Goal: Complete application form

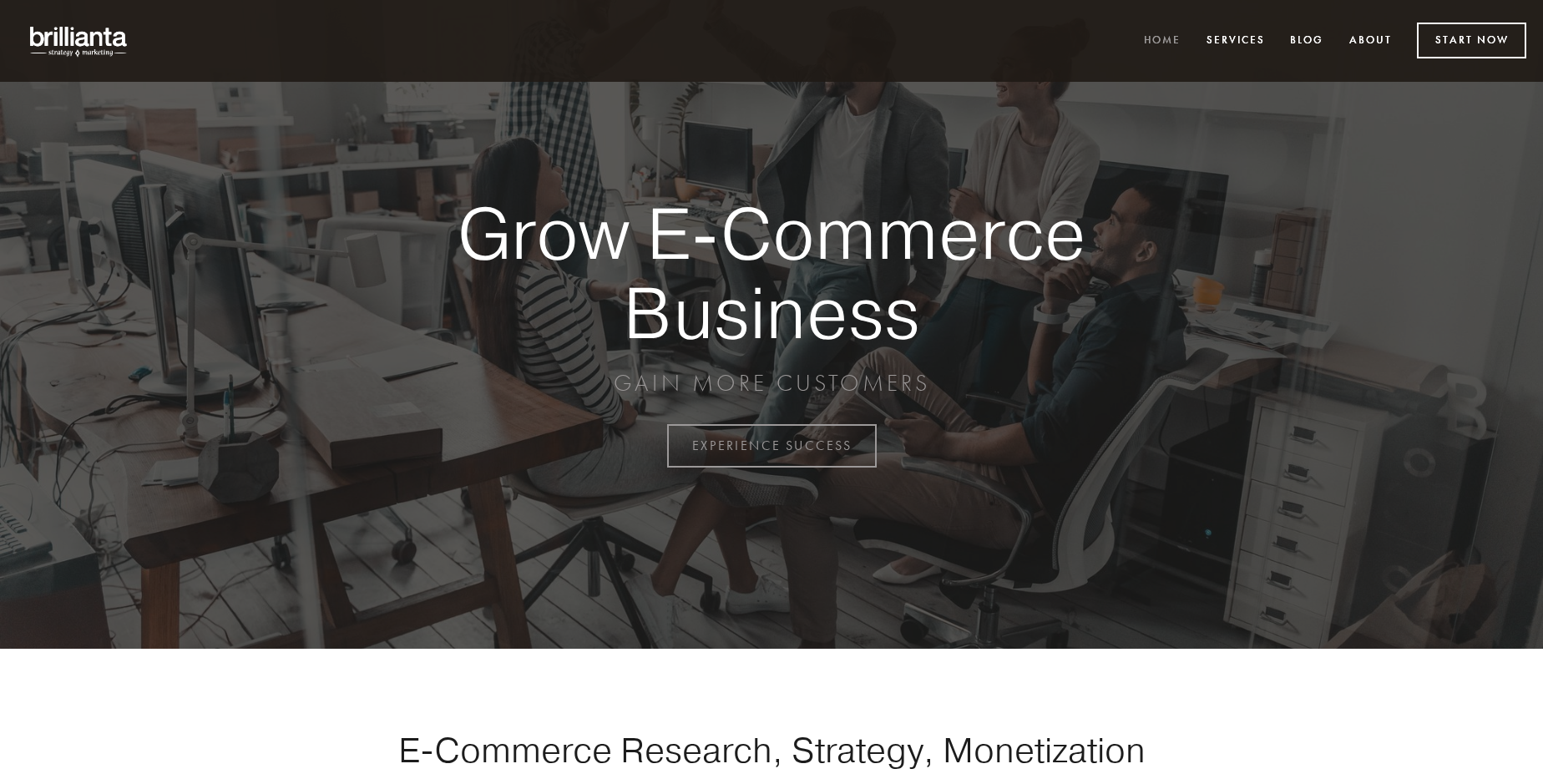
scroll to position [4376, 0]
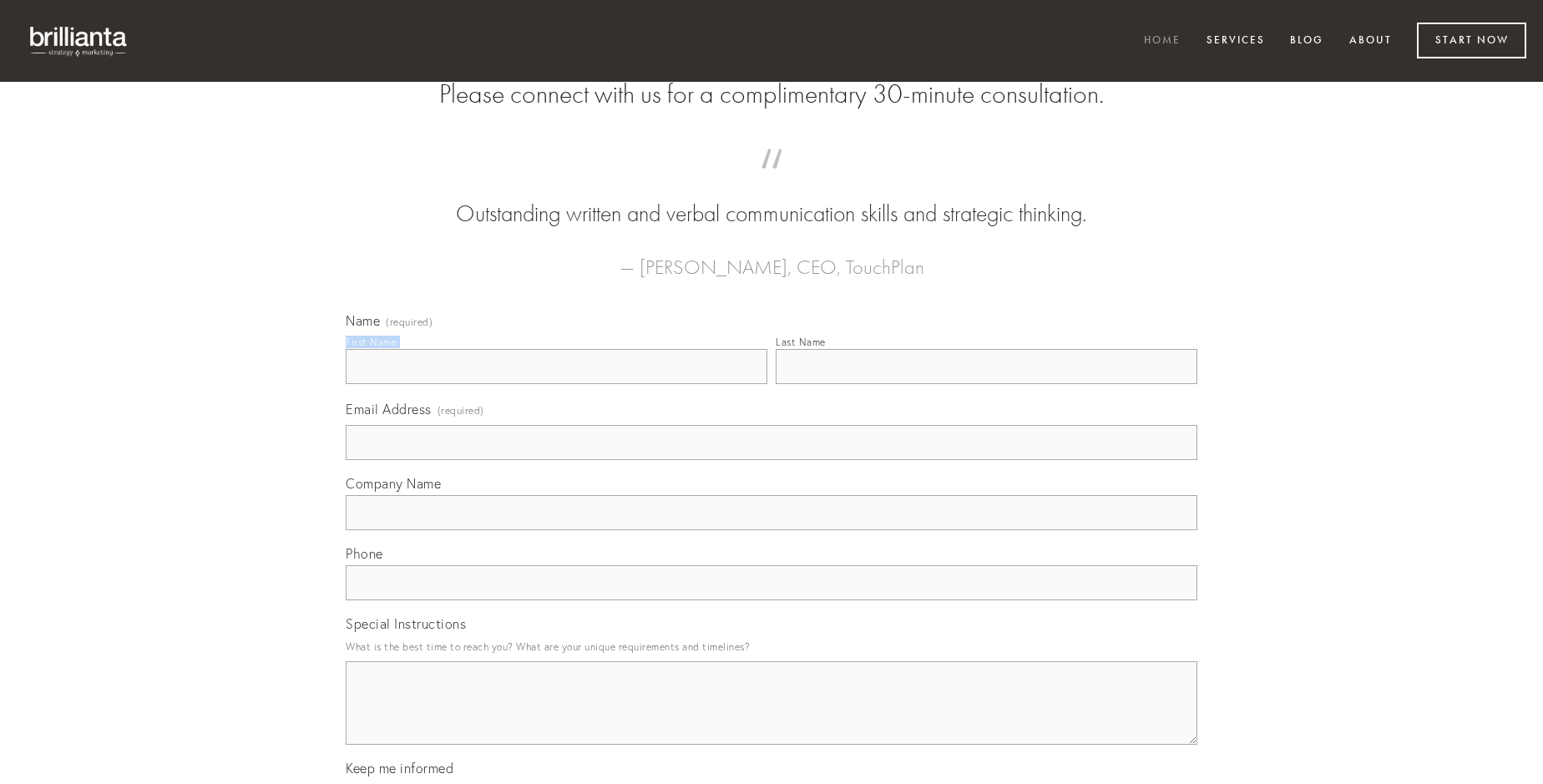
type input "[PERSON_NAME]"
click at [986, 384] on input "Last Name" at bounding box center [986, 366] width 422 height 35
type input "[PERSON_NAME]"
click at [772, 460] on input "Email Address (required)" at bounding box center [771, 443] width 851 height 35
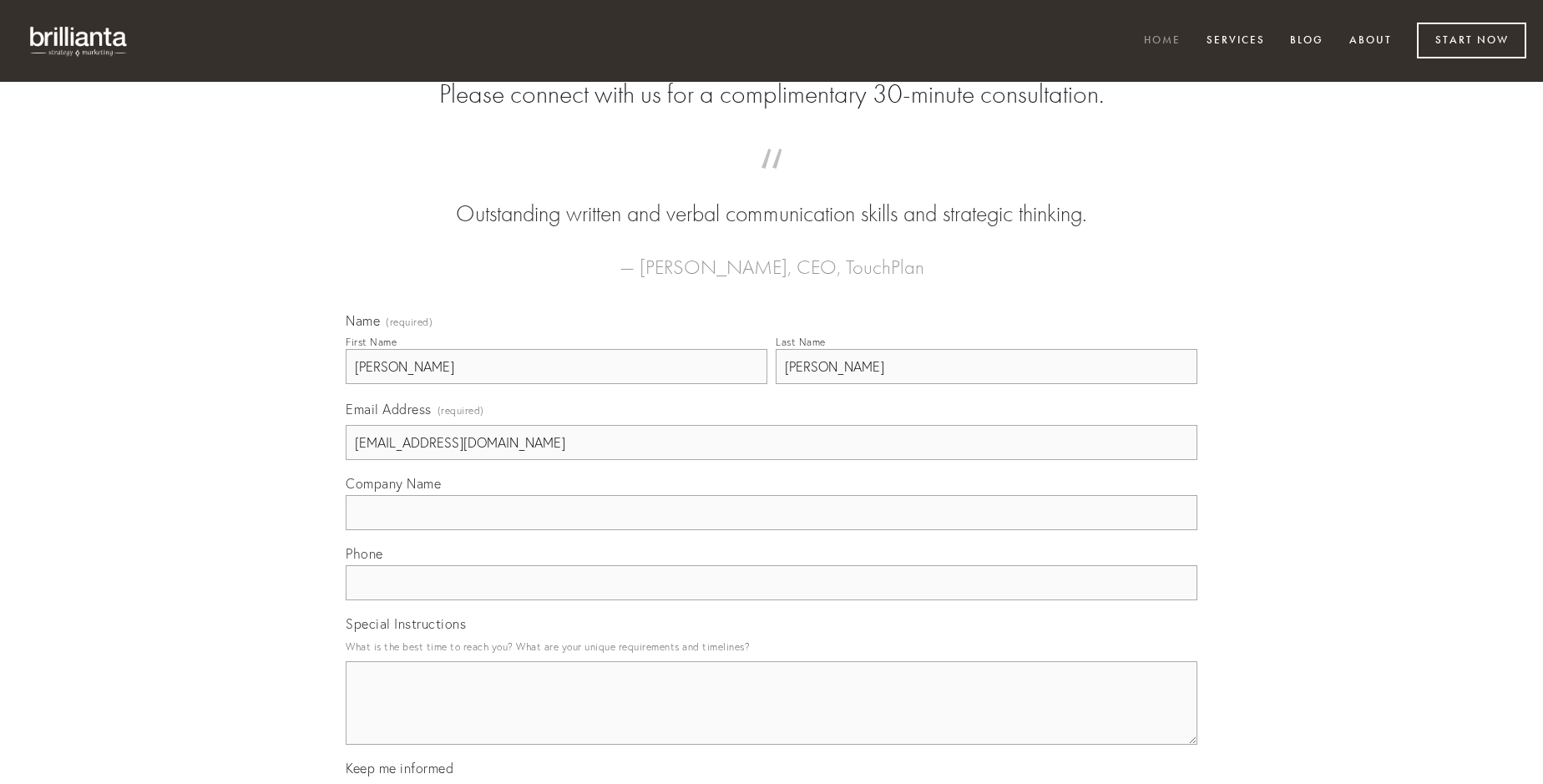
type input "[EMAIL_ADDRESS][DOMAIN_NAME]"
click at [772, 530] on input "Company Name" at bounding box center [771, 512] width 851 height 35
type input "tamen"
click at [772, 600] on input "text" at bounding box center [771, 583] width 851 height 35
click at [772, 718] on textarea "Special Instructions" at bounding box center [771, 703] width 851 height 84
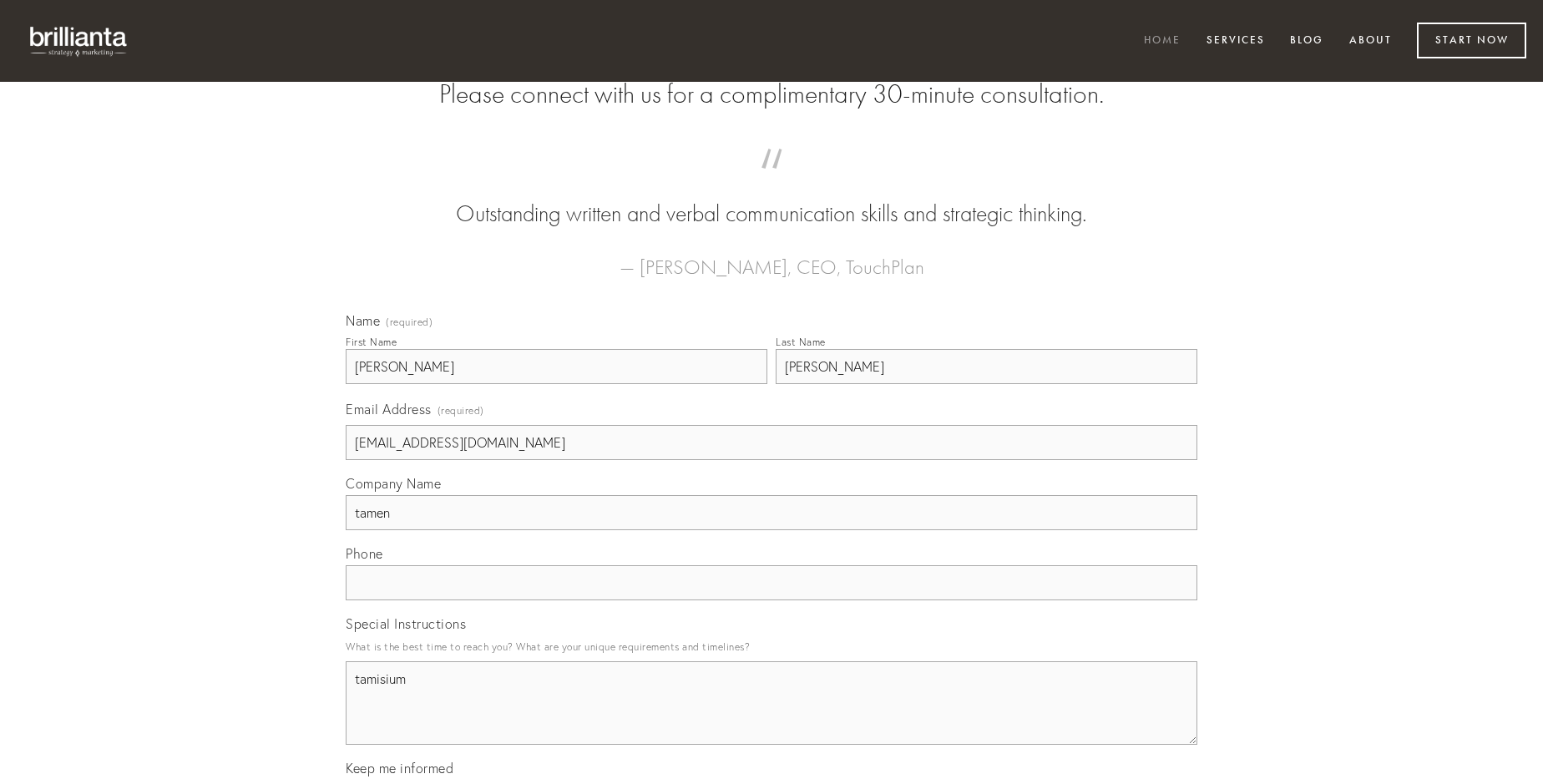
type textarea "tamisium"
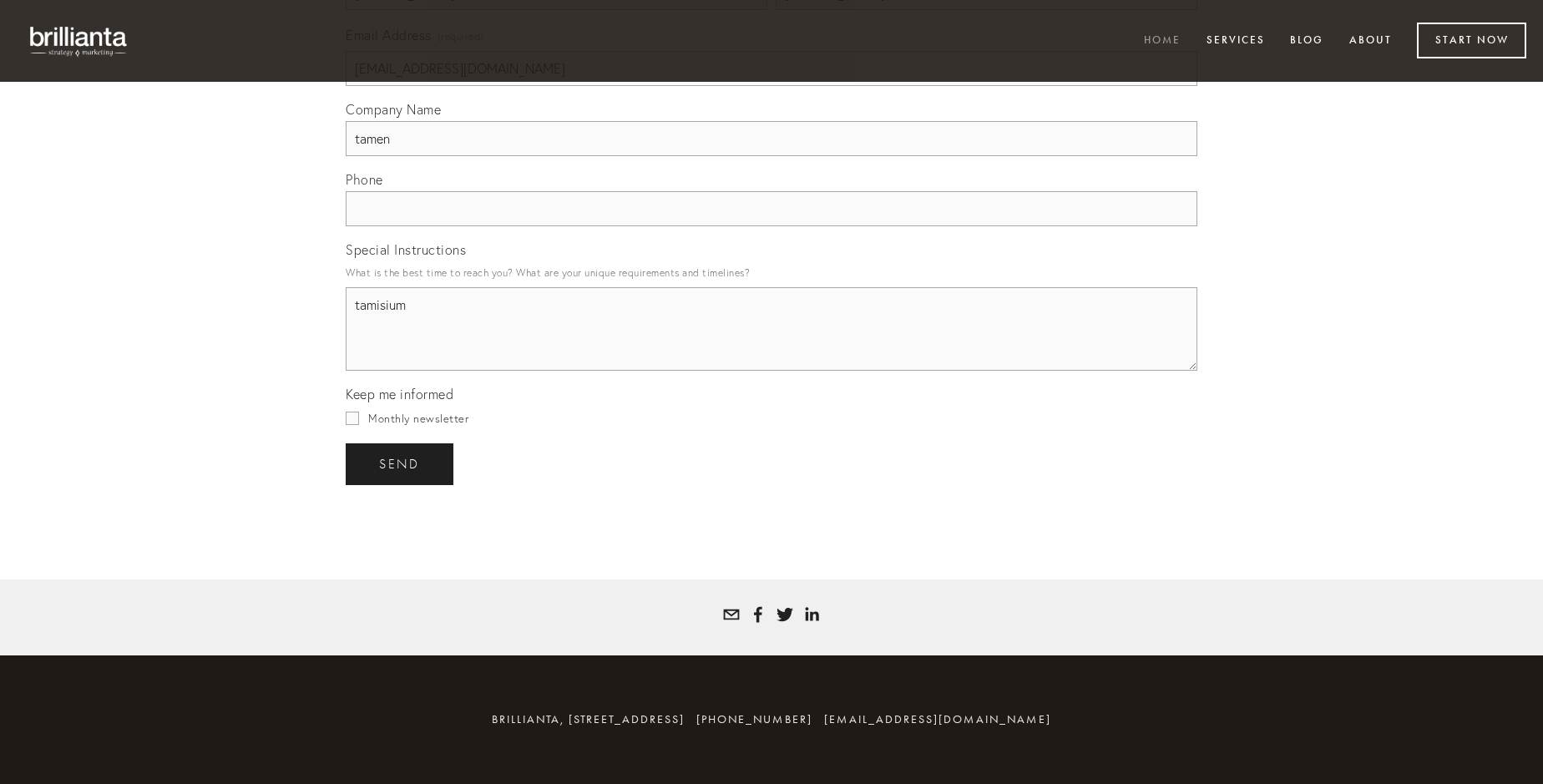
click at [401, 464] on span "send" at bounding box center [399, 465] width 41 height 15
